Goal: Transaction & Acquisition: Purchase product/service

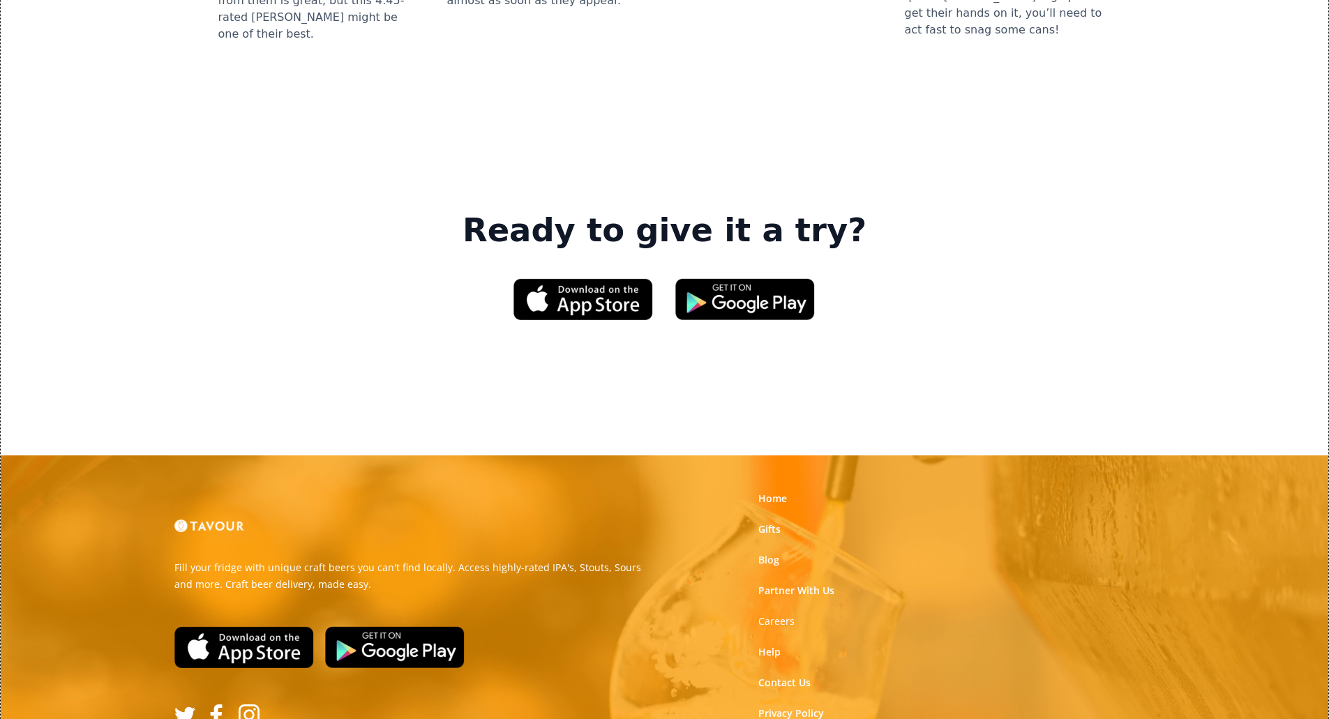
scroll to position [2058, 0]
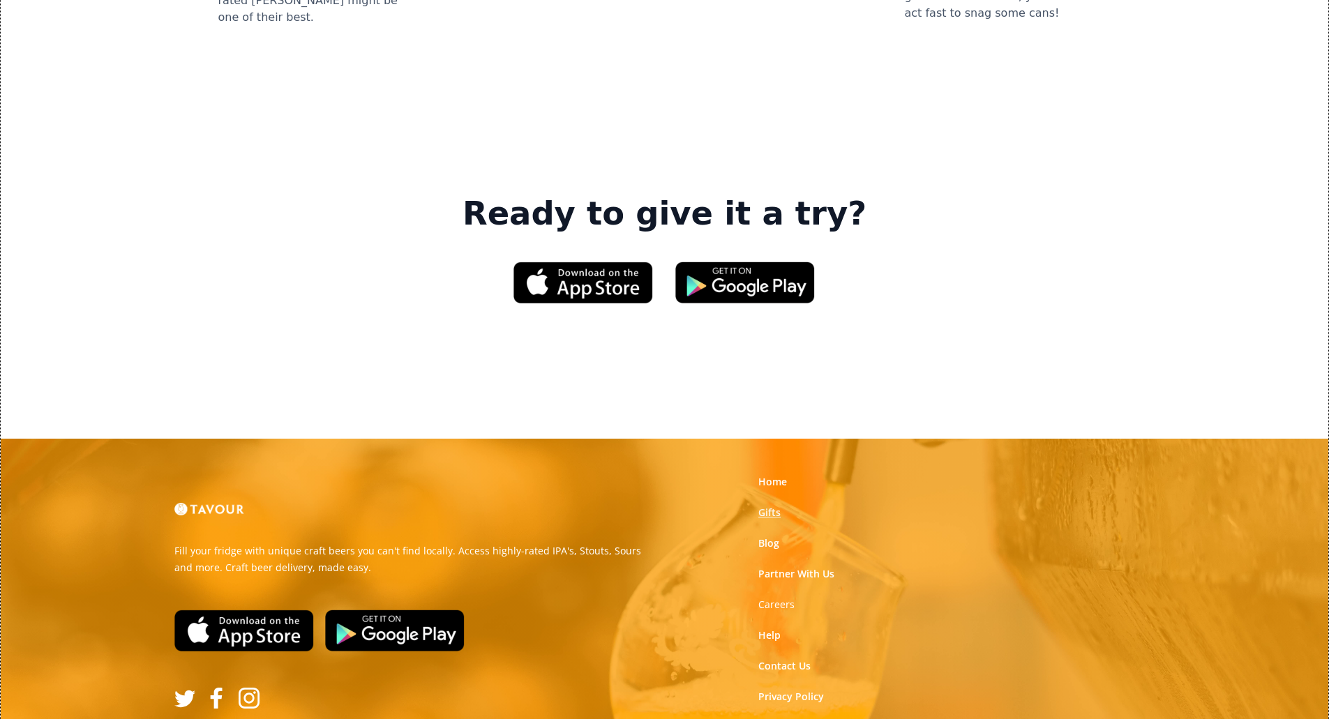
click at [775, 506] on link "Gifts" at bounding box center [769, 513] width 22 height 14
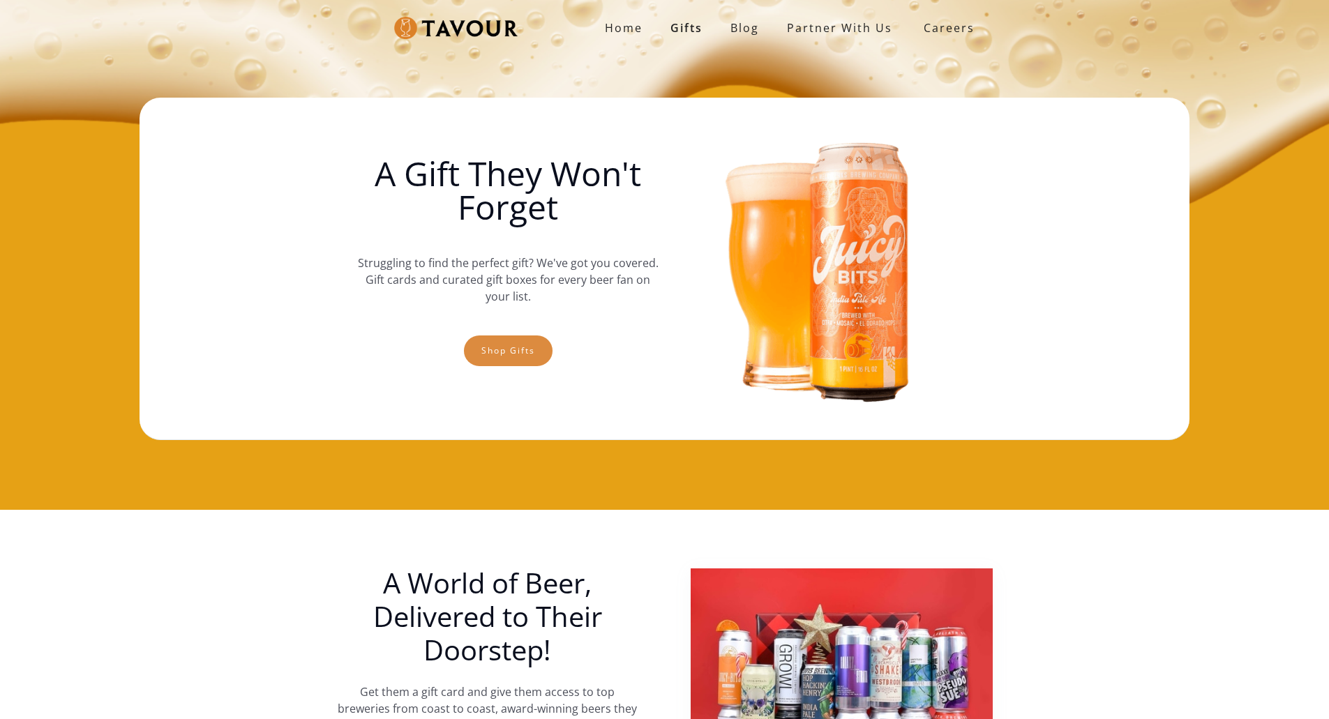
click at [506, 361] on link "Shop gifts" at bounding box center [508, 351] width 89 height 31
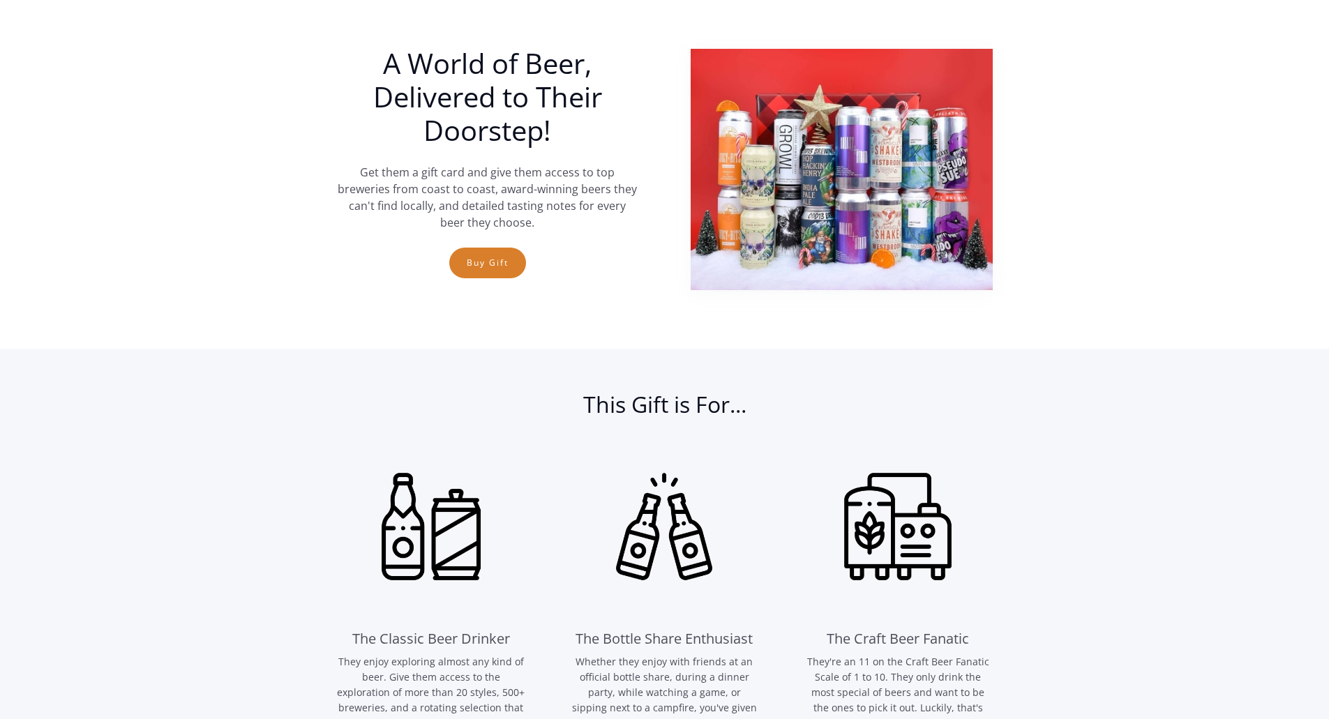
scroll to position [510, 0]
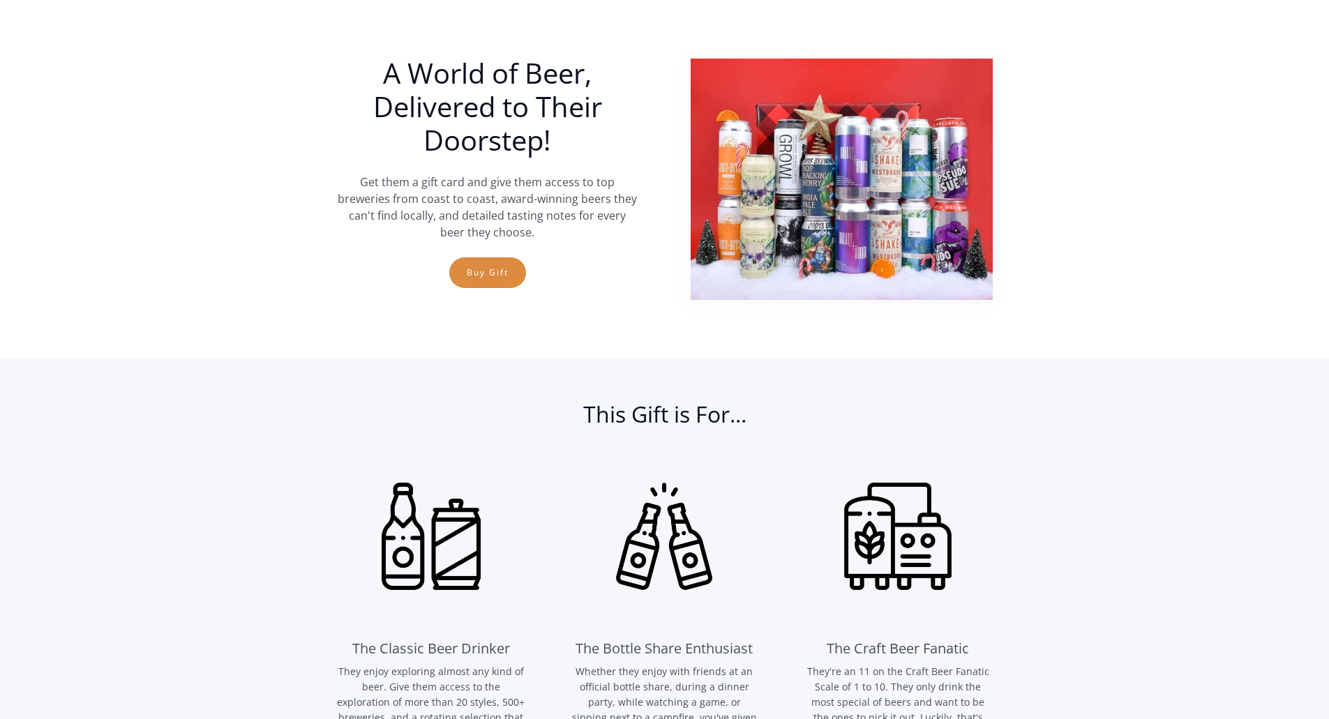
click at [504, 284] on link "Buy Gift" at bounding box center [487, 272] width 77 height 31
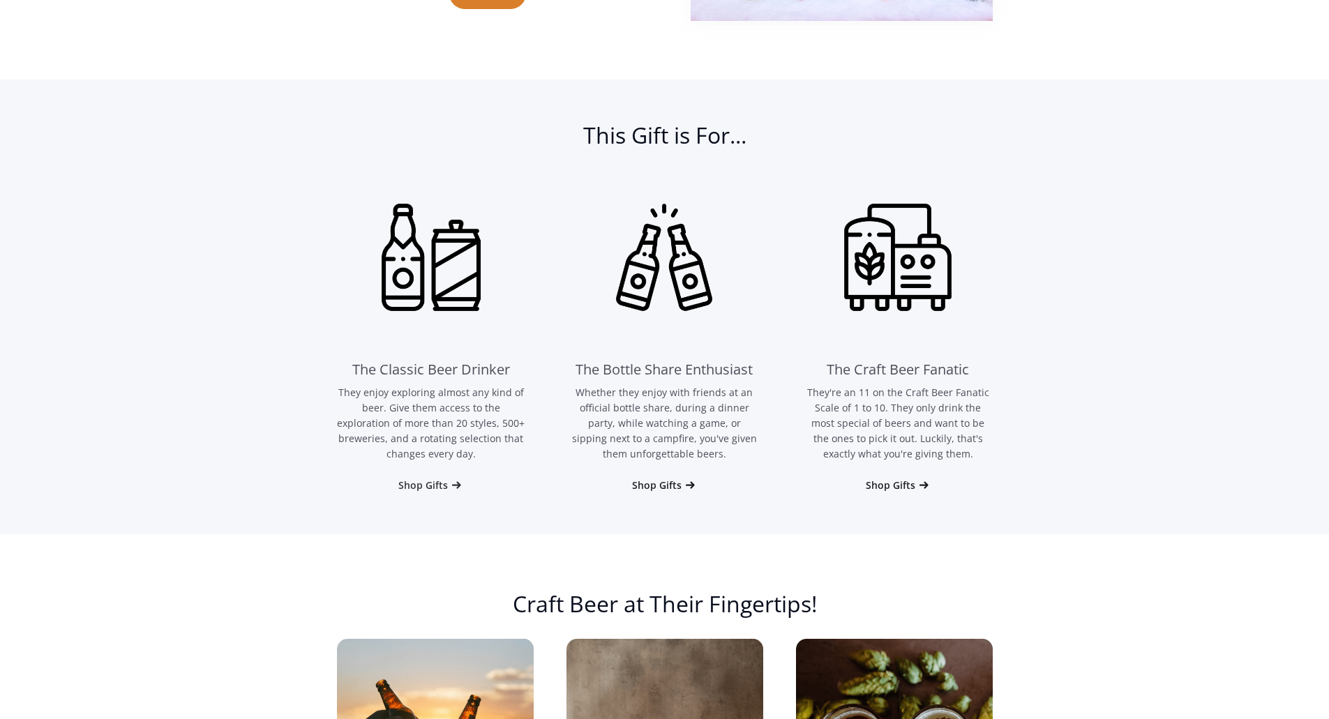
click at [432, 486] on div "Shop Gifts" at bounding box center [423, 486] width 50 height 14
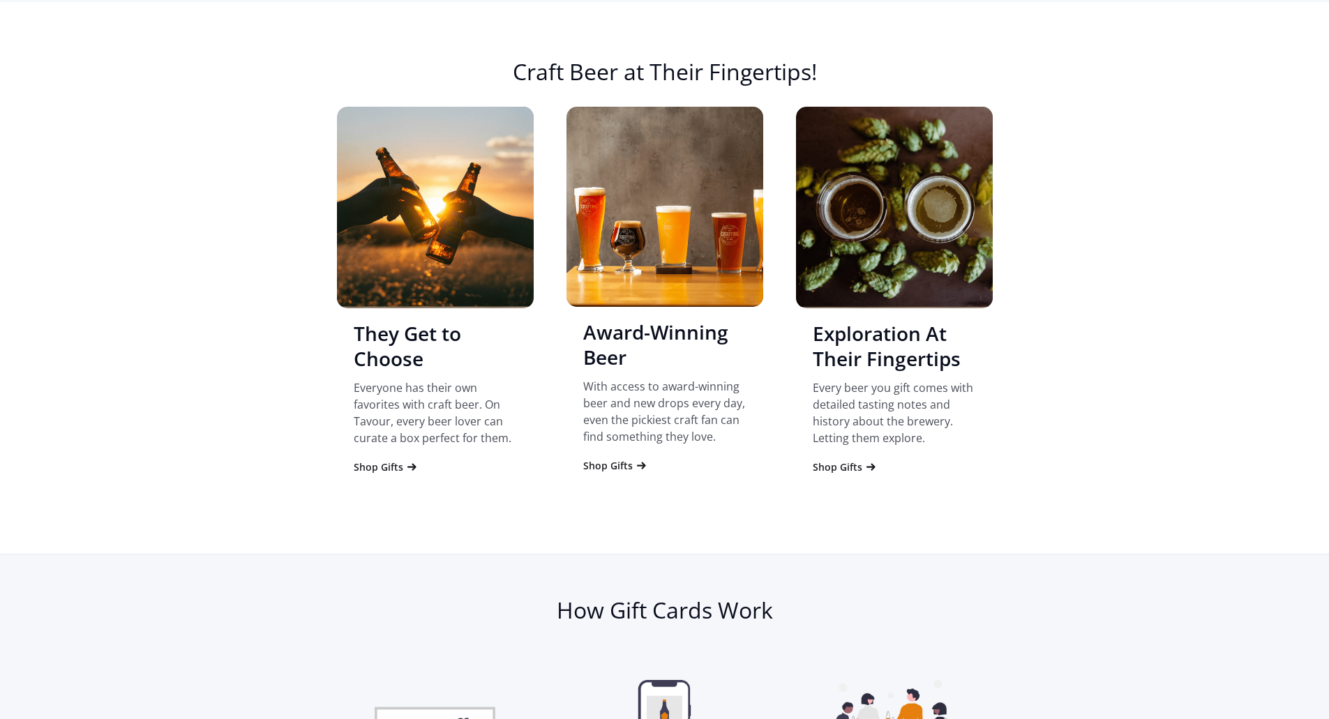
scroll to position [1324, 0]
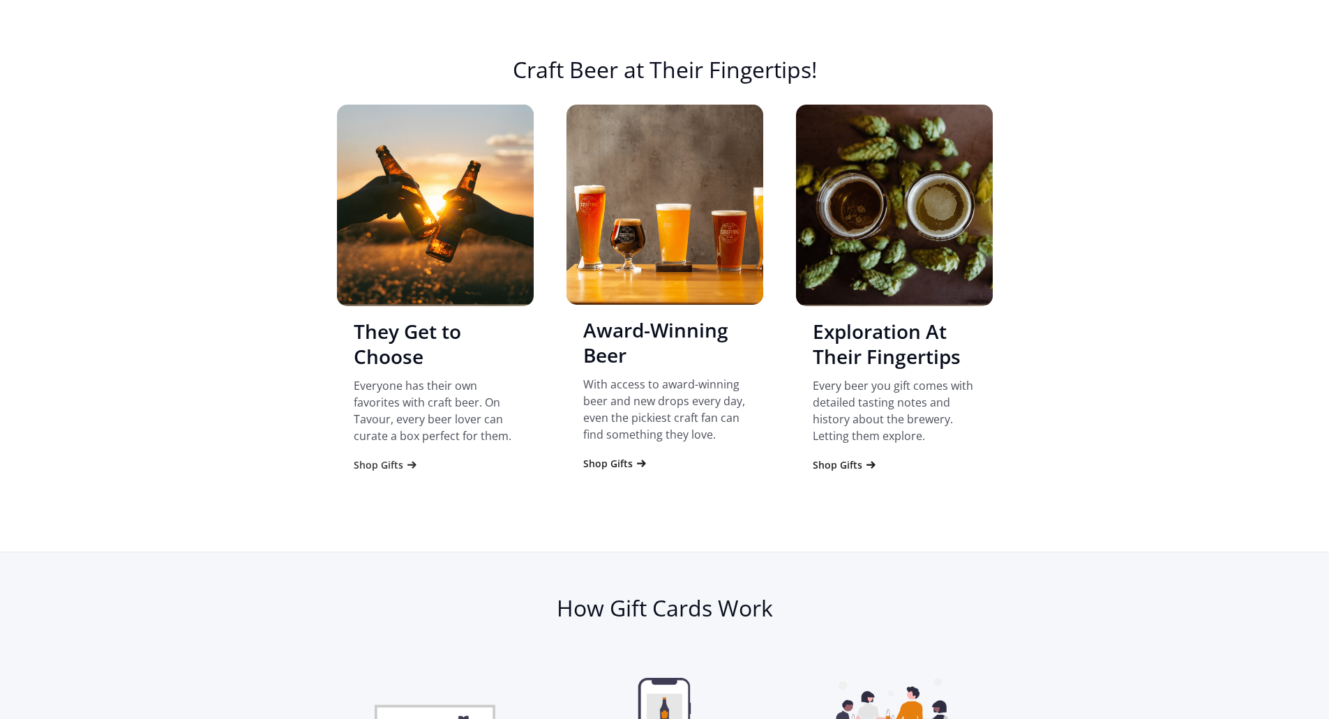
click at [386, 464] on div "Shop Gifts" at bounding box center [379, 465] width 50 height 14
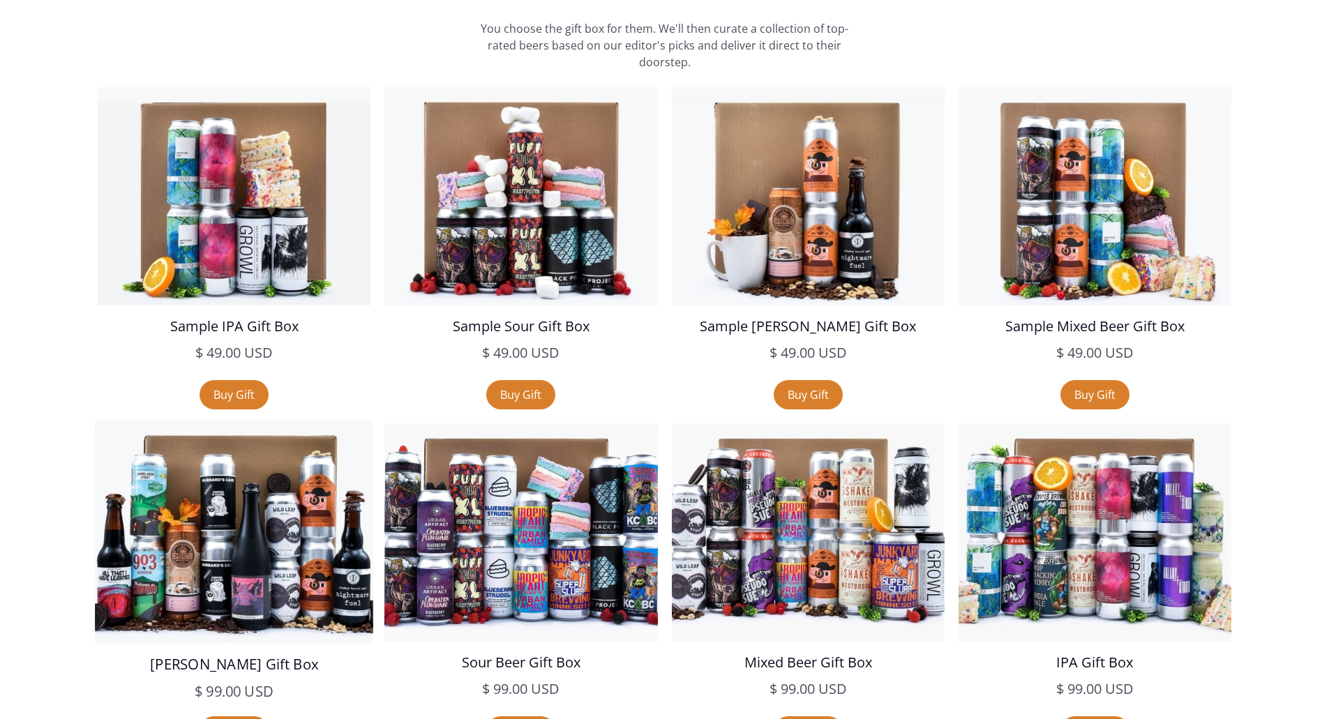
scroll to position [2435, 0]
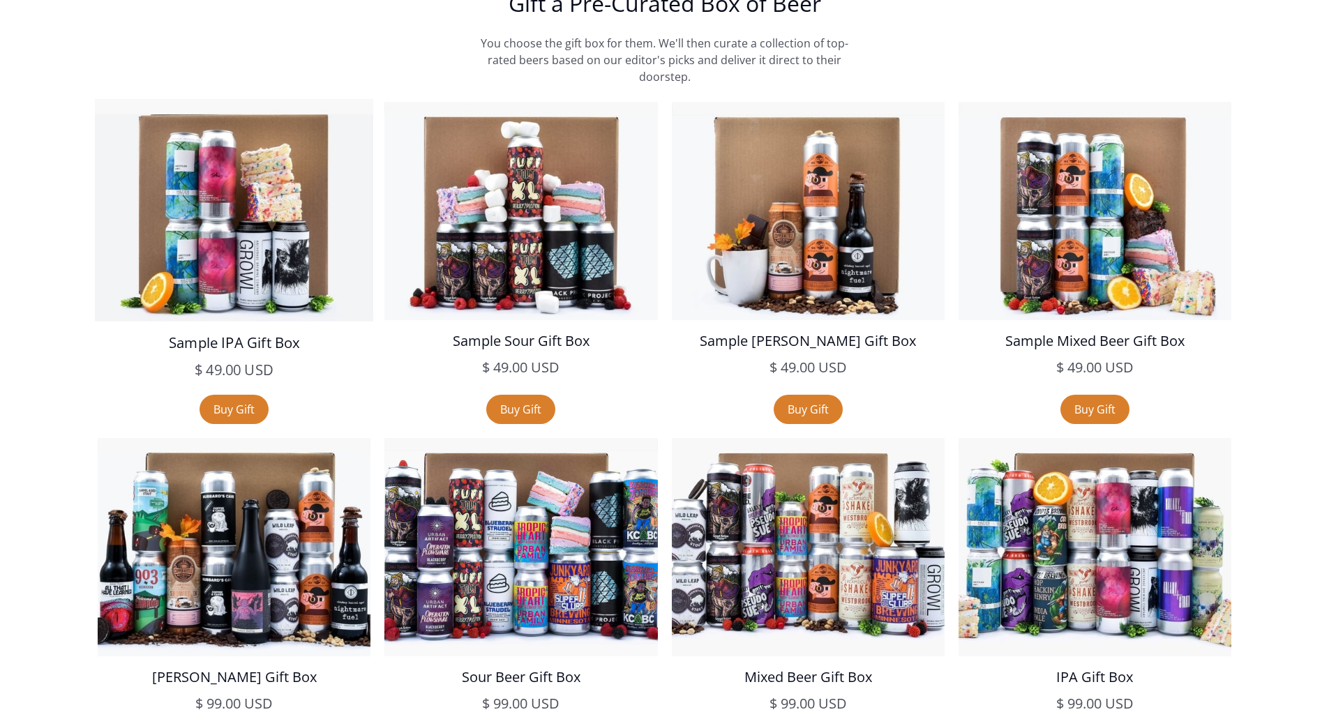
click at [229, 262] on img at bounding box center [234, 210] width 278 height 223
